Goal: Transaction & Acquisition: Purchase product/service

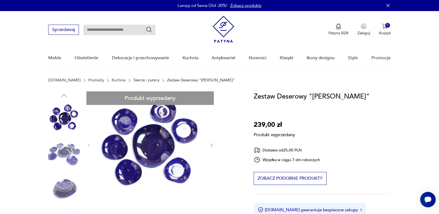
scroll to position [28, 0]
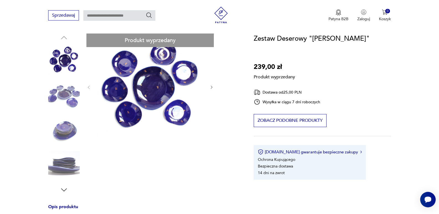
scroll to position [55, 0]
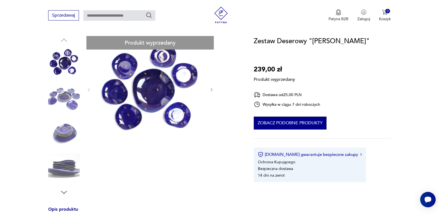
click at [295, 124] on button "Zobacz podobne produkty" at bounding box center [290, 123] width 73 height 13
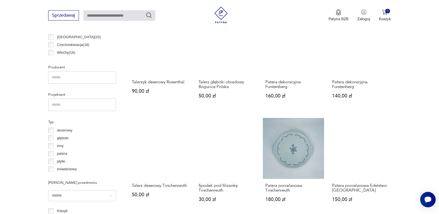
scroll to position [341, 0]
